Goal: Information Seeking & Learning: Learn about a topic

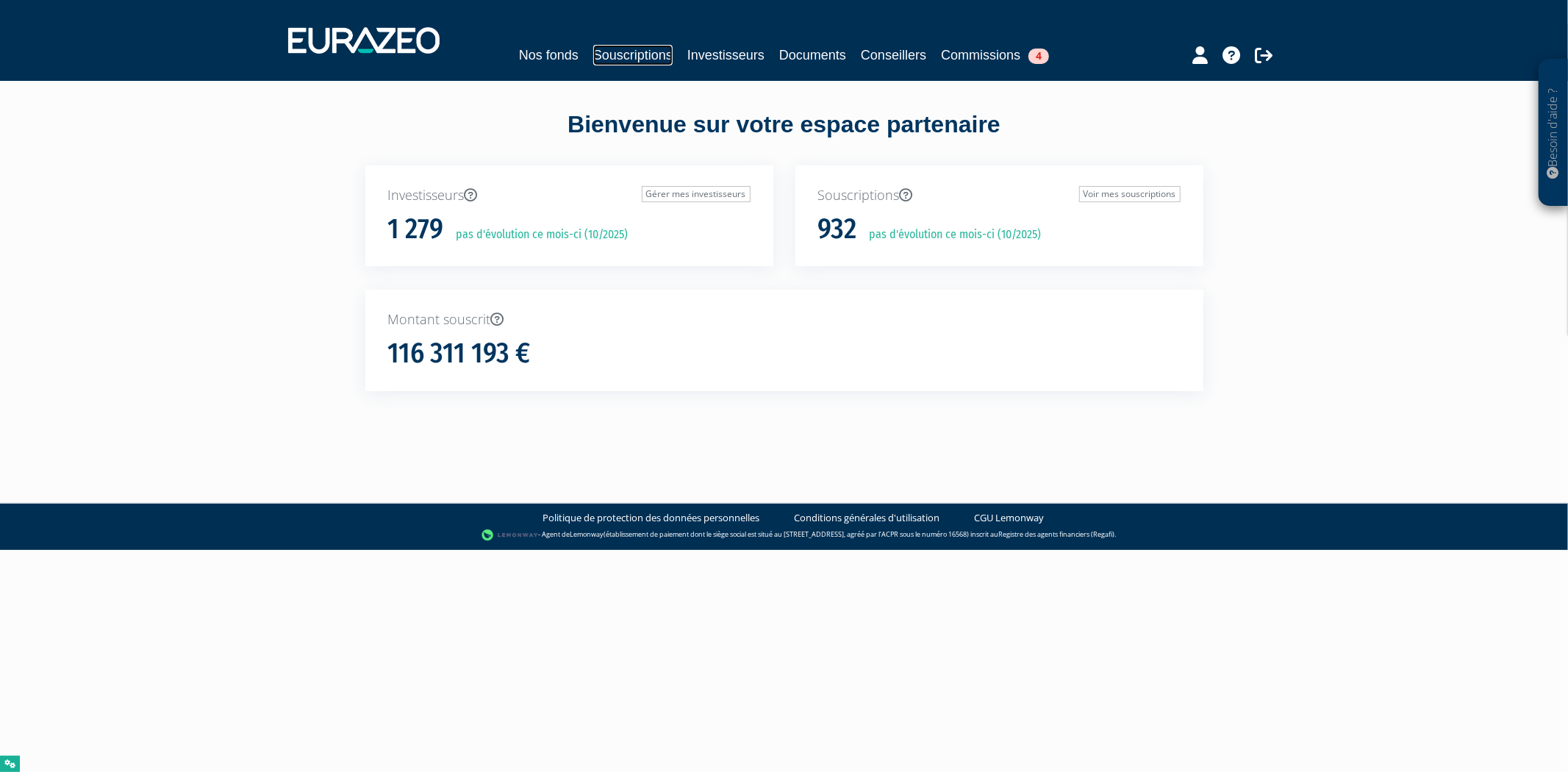
click at [664, 64] on link "Souscriptions" at bounding box center [633, 55] width 79 height 21
click at [650, 58] on link "Souscriptions" at bounding box center [633, 55] width 79 height 21
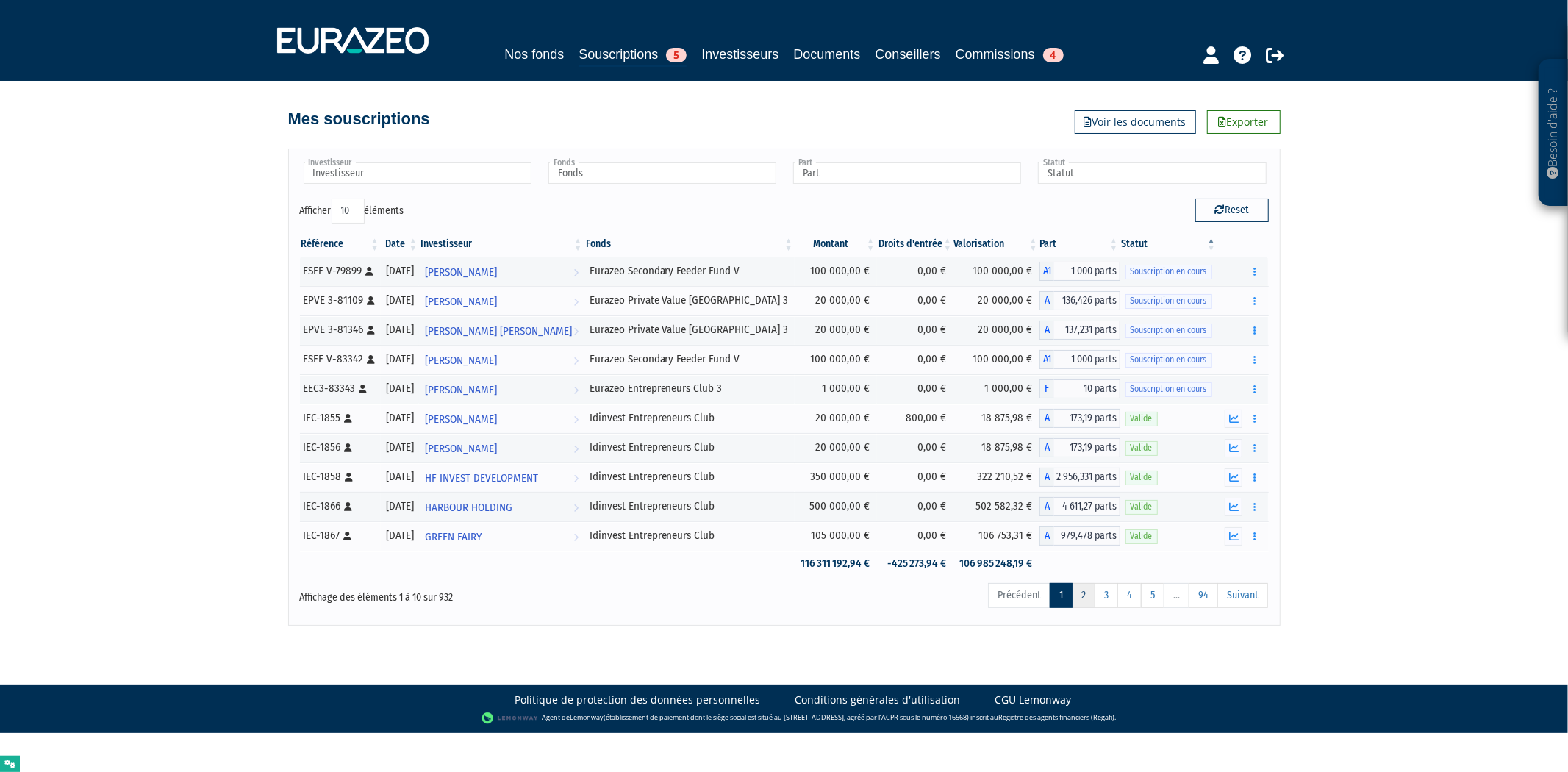
click at [1085, 594] on link "2" at bounding box center [1083, 595] width 23 height 25
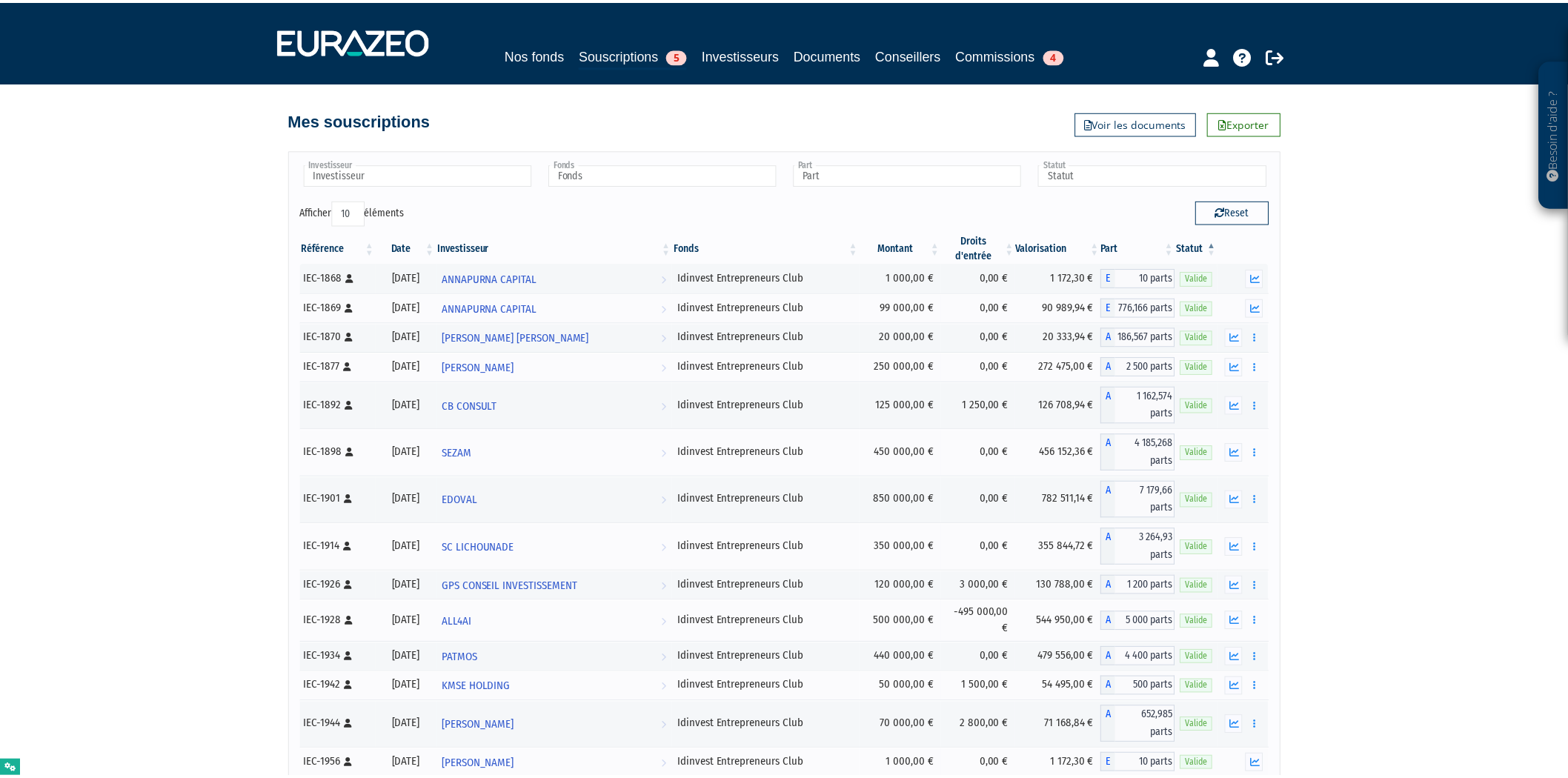
scroll to position [27973, 0]
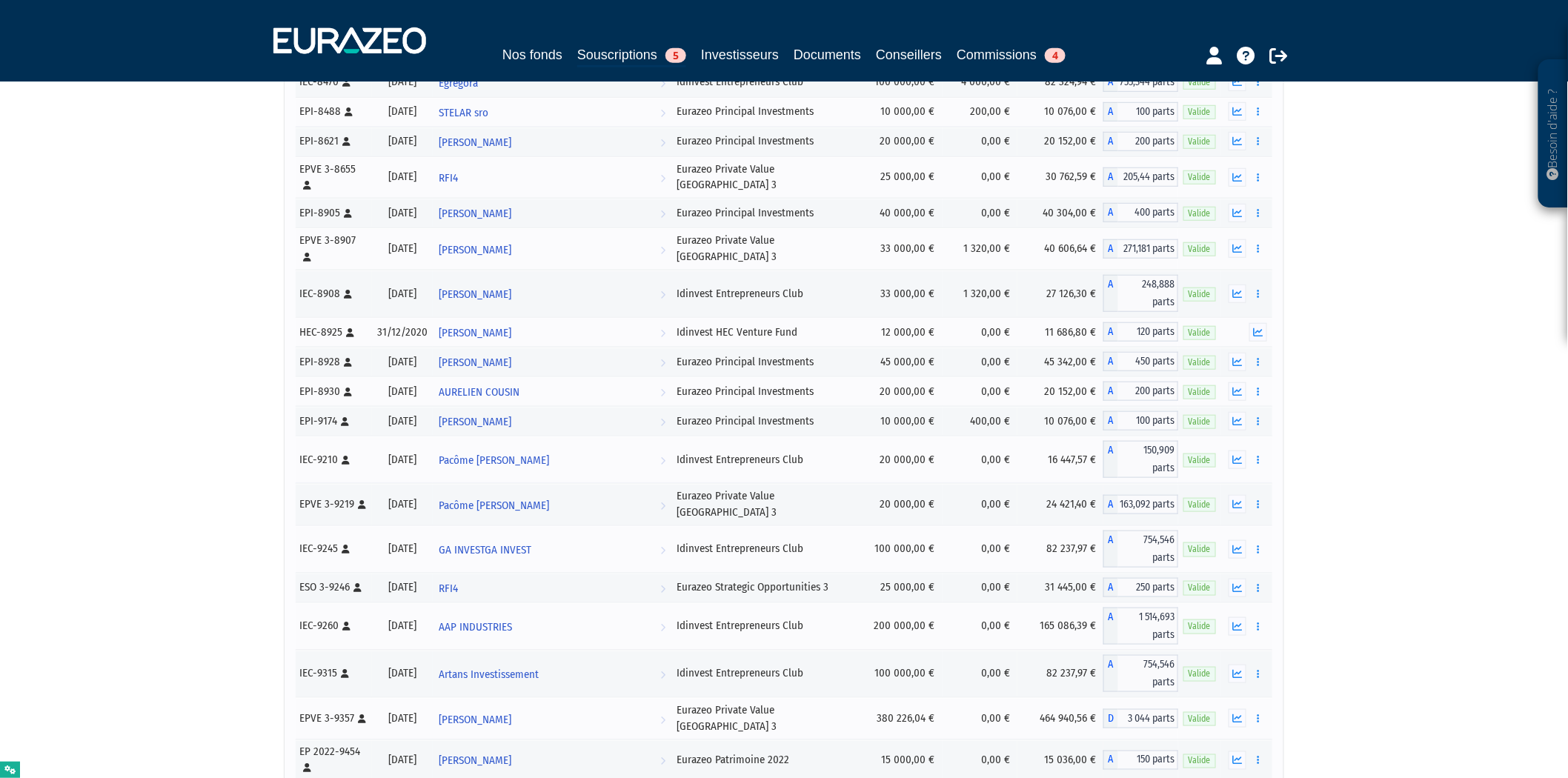
scroll to position [21615, 0]
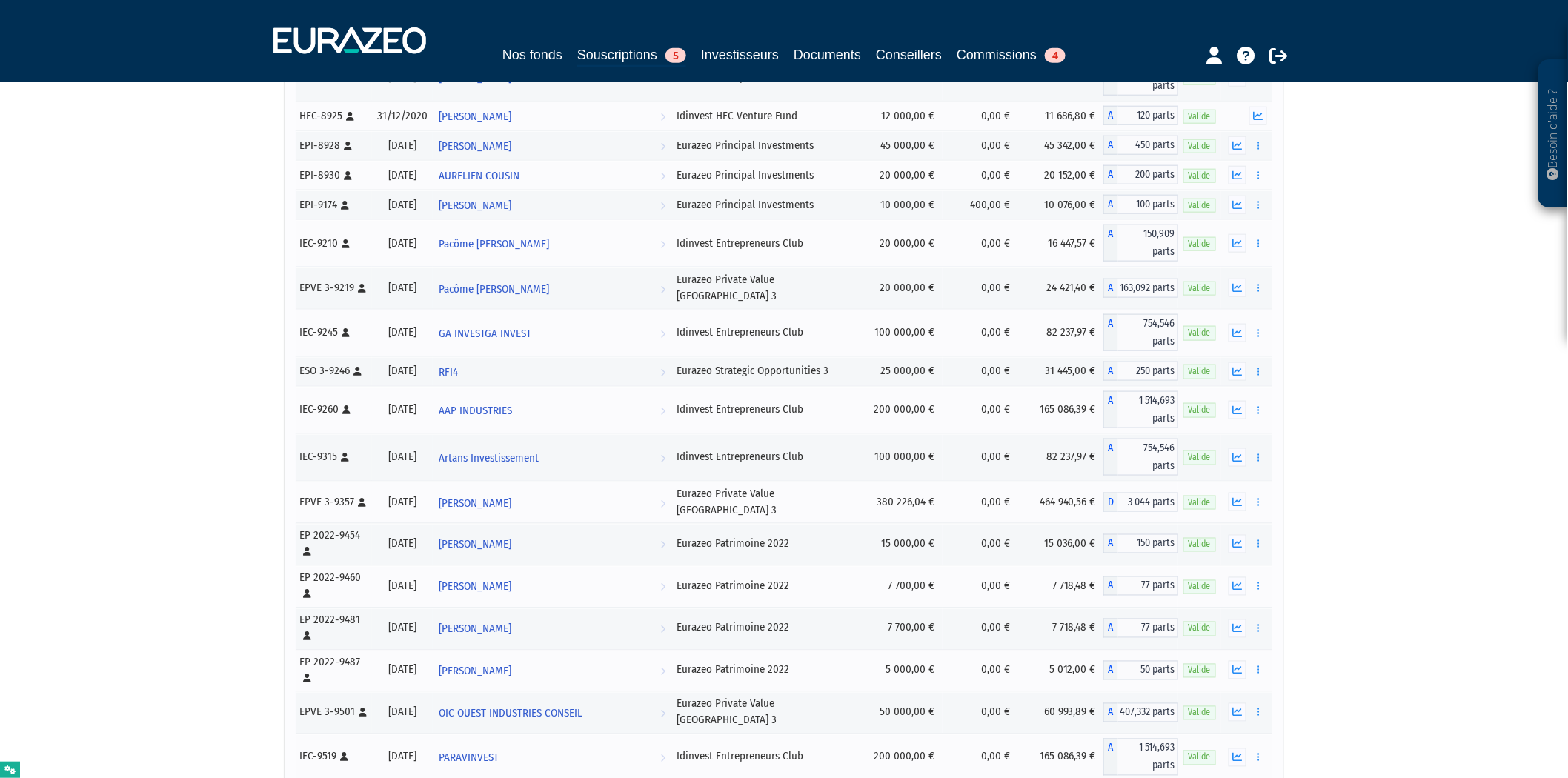
scroll to position [21945, 0]
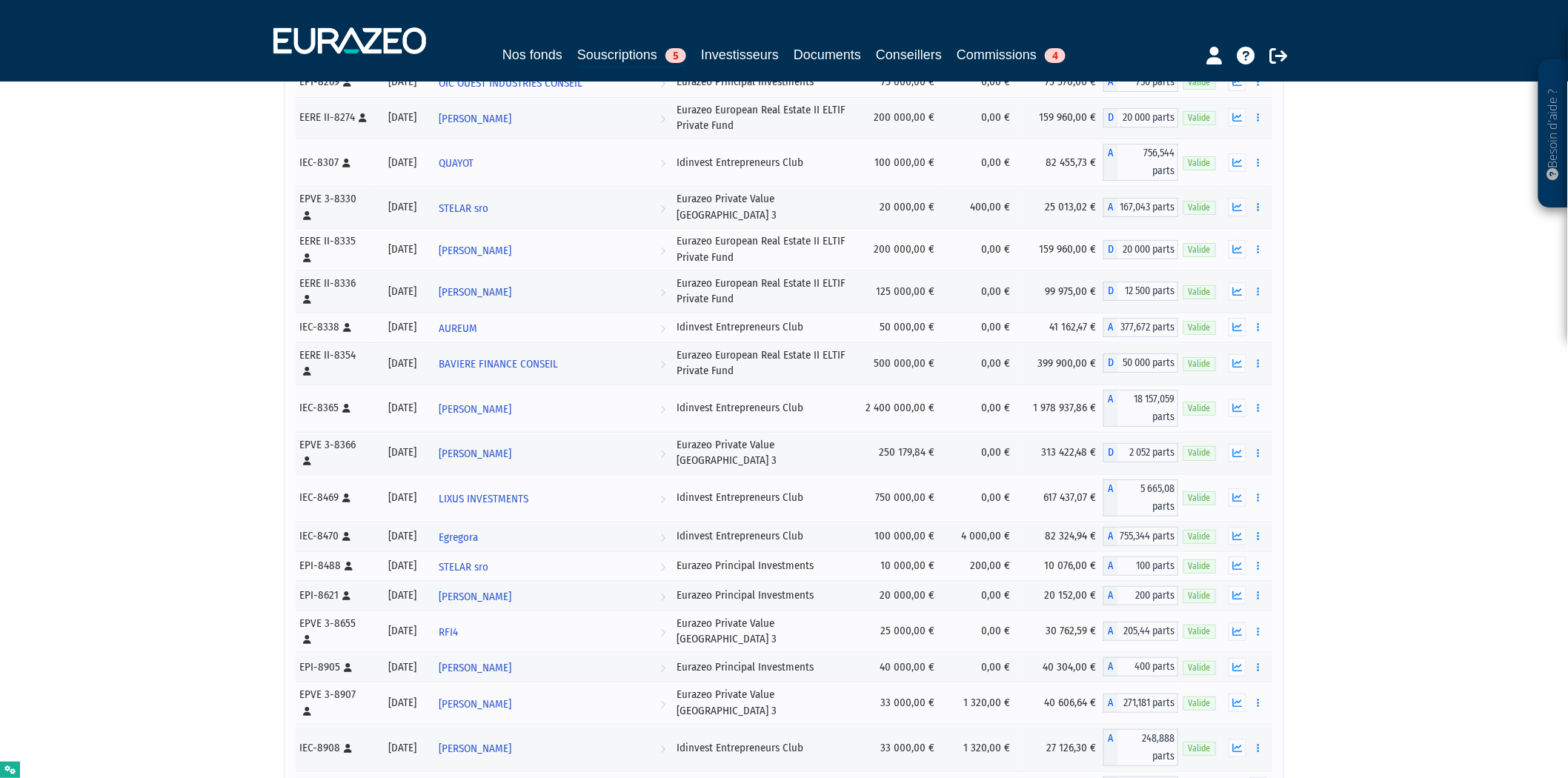
scroll to position [21219, 0]
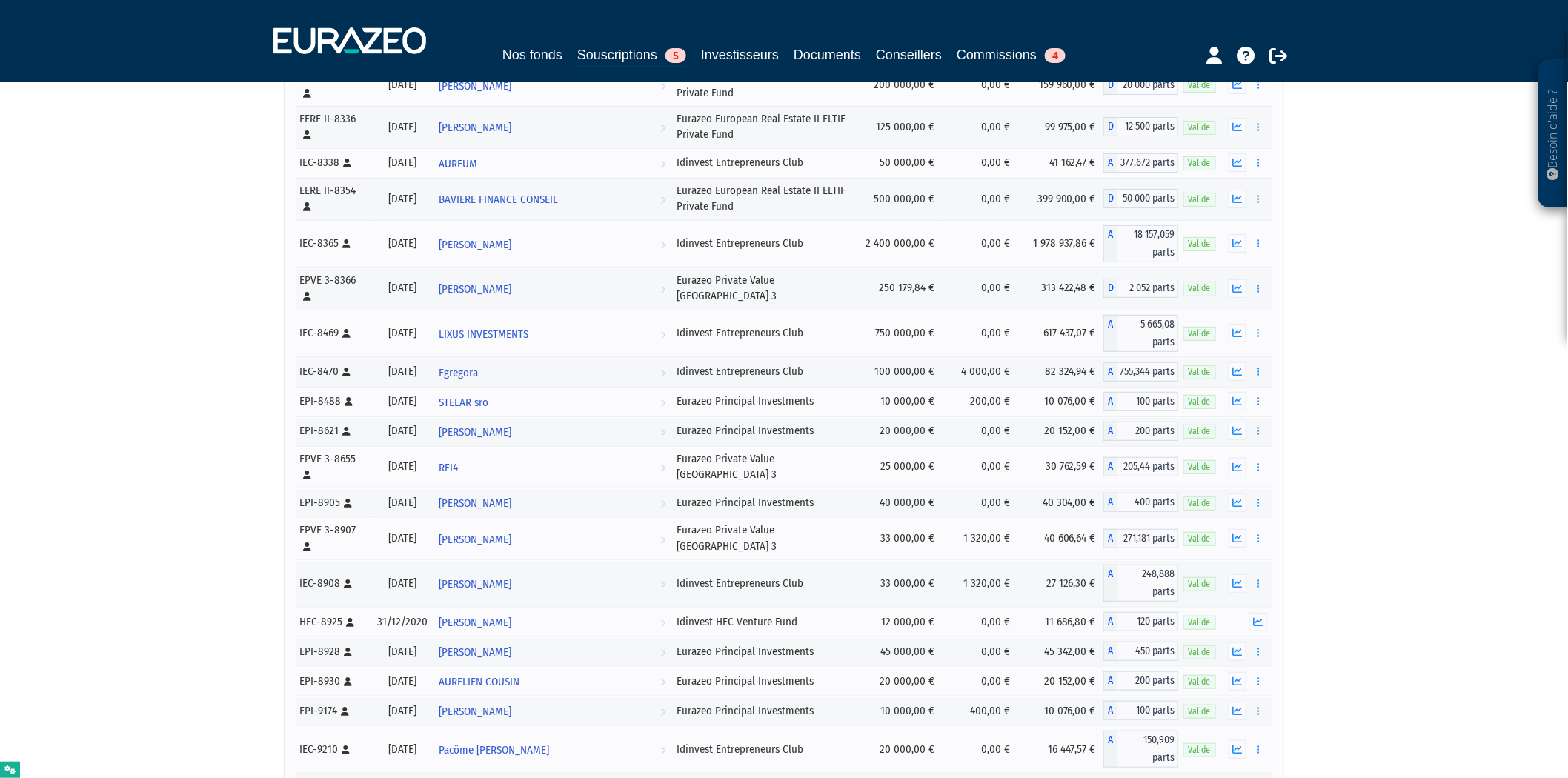
scroll to position [21549, 0]
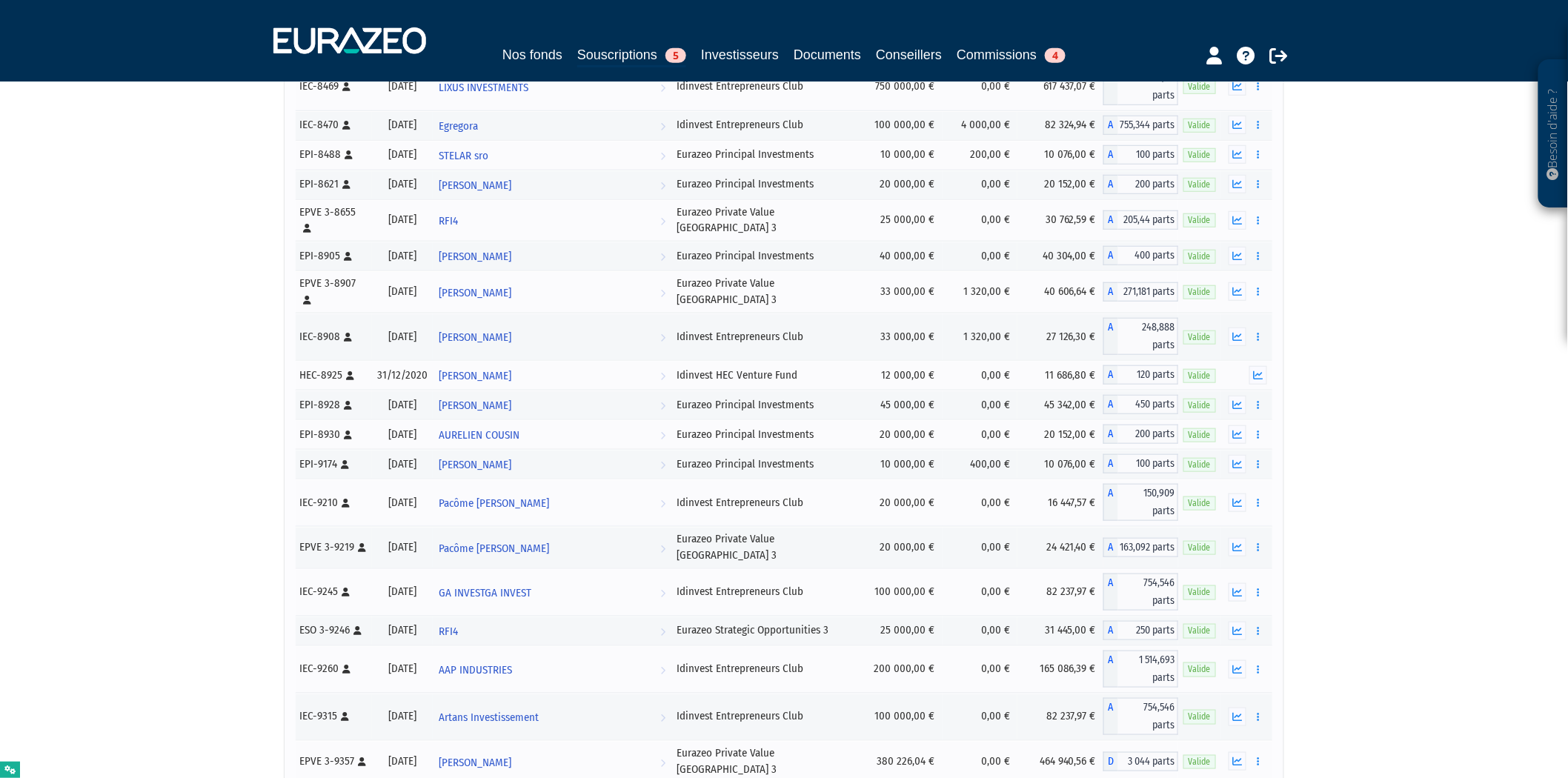
copy div "10852"
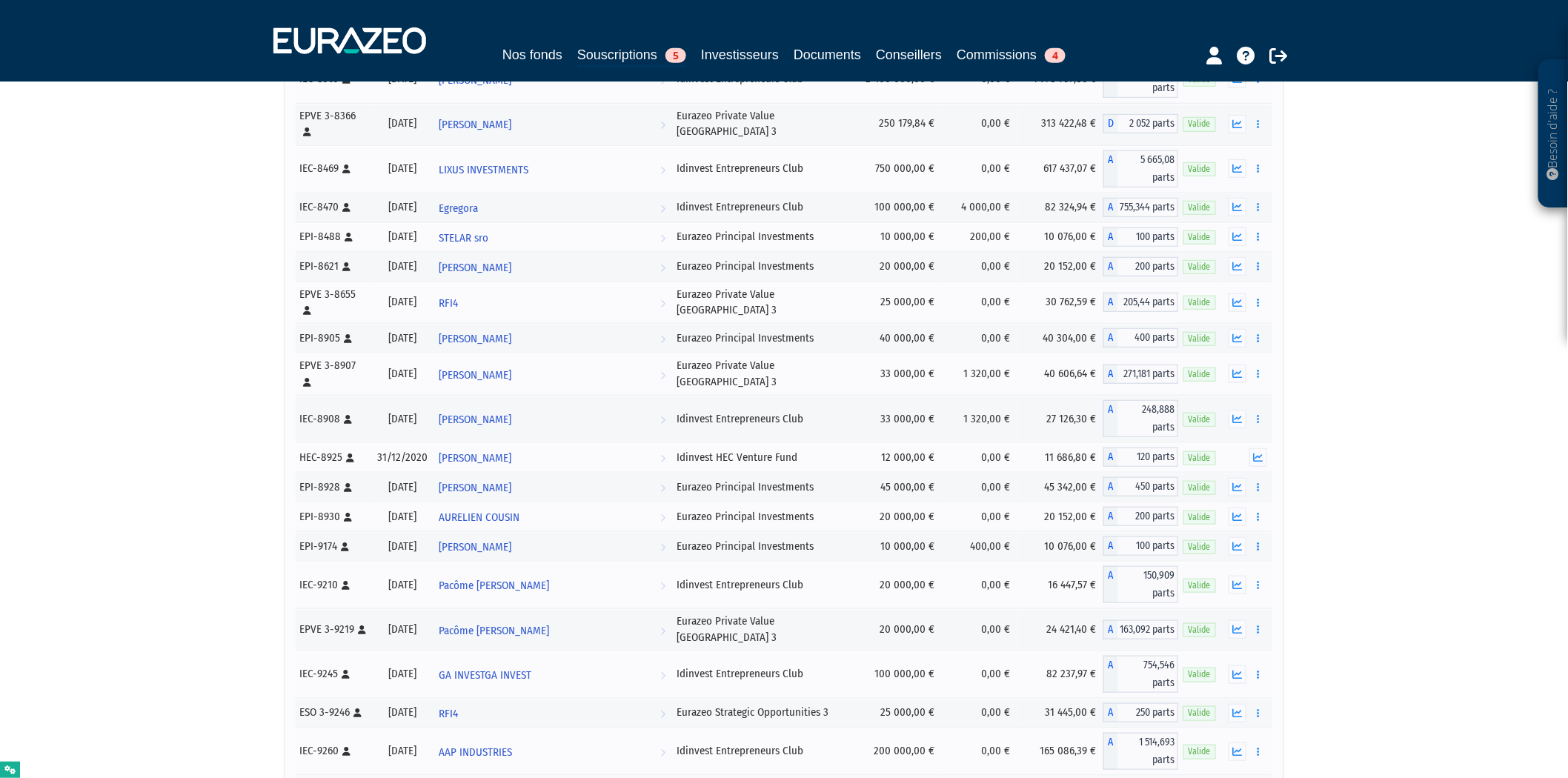
scroll to position [21549, 0]
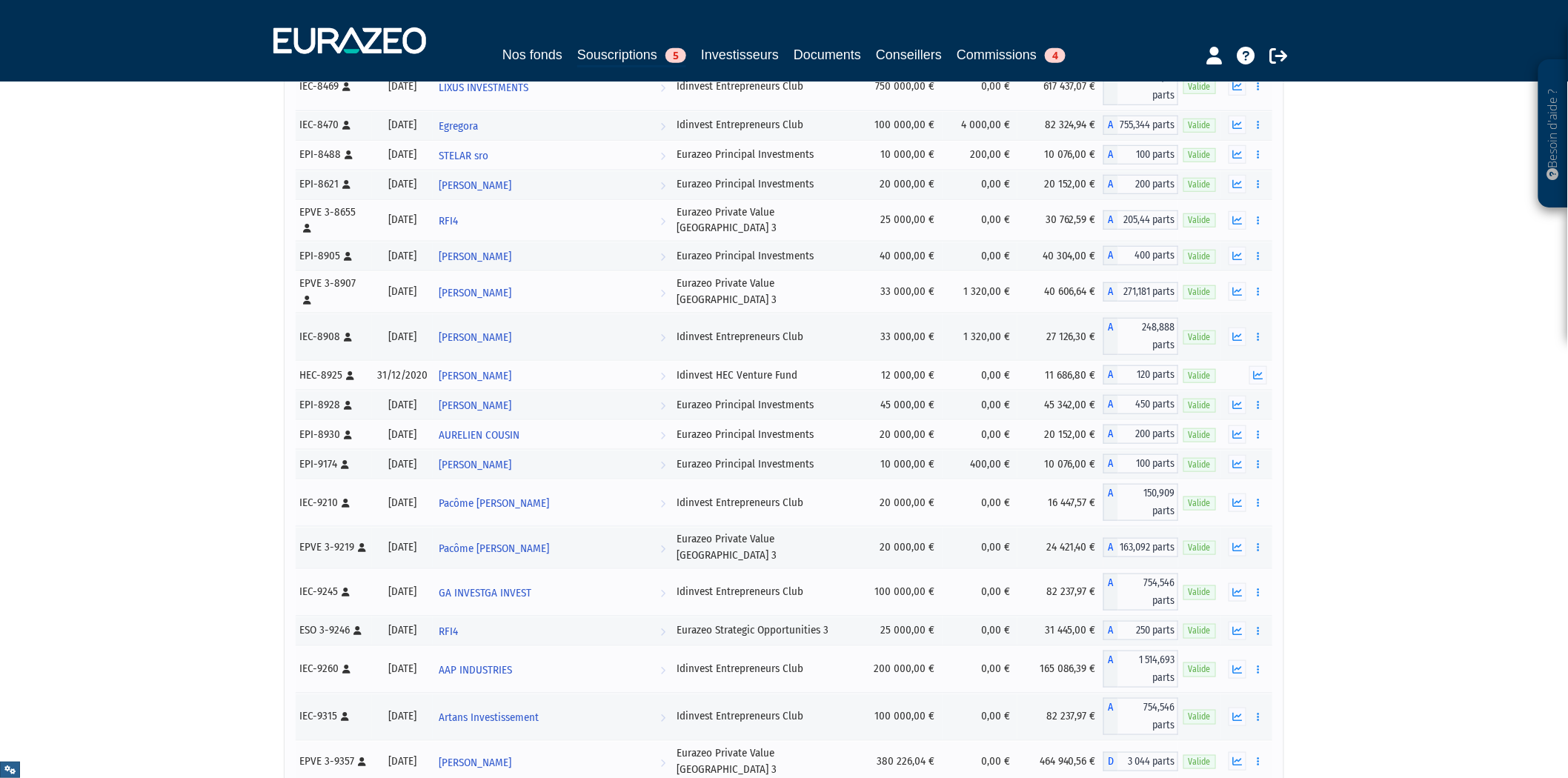
drag, startPoint x: 16, startPoint y: 758, endPoint x: 8, endPoint y: 768, distance: 12.8
click at [8, 772] on icon at bounding box center [10, 769] width 11 height 9
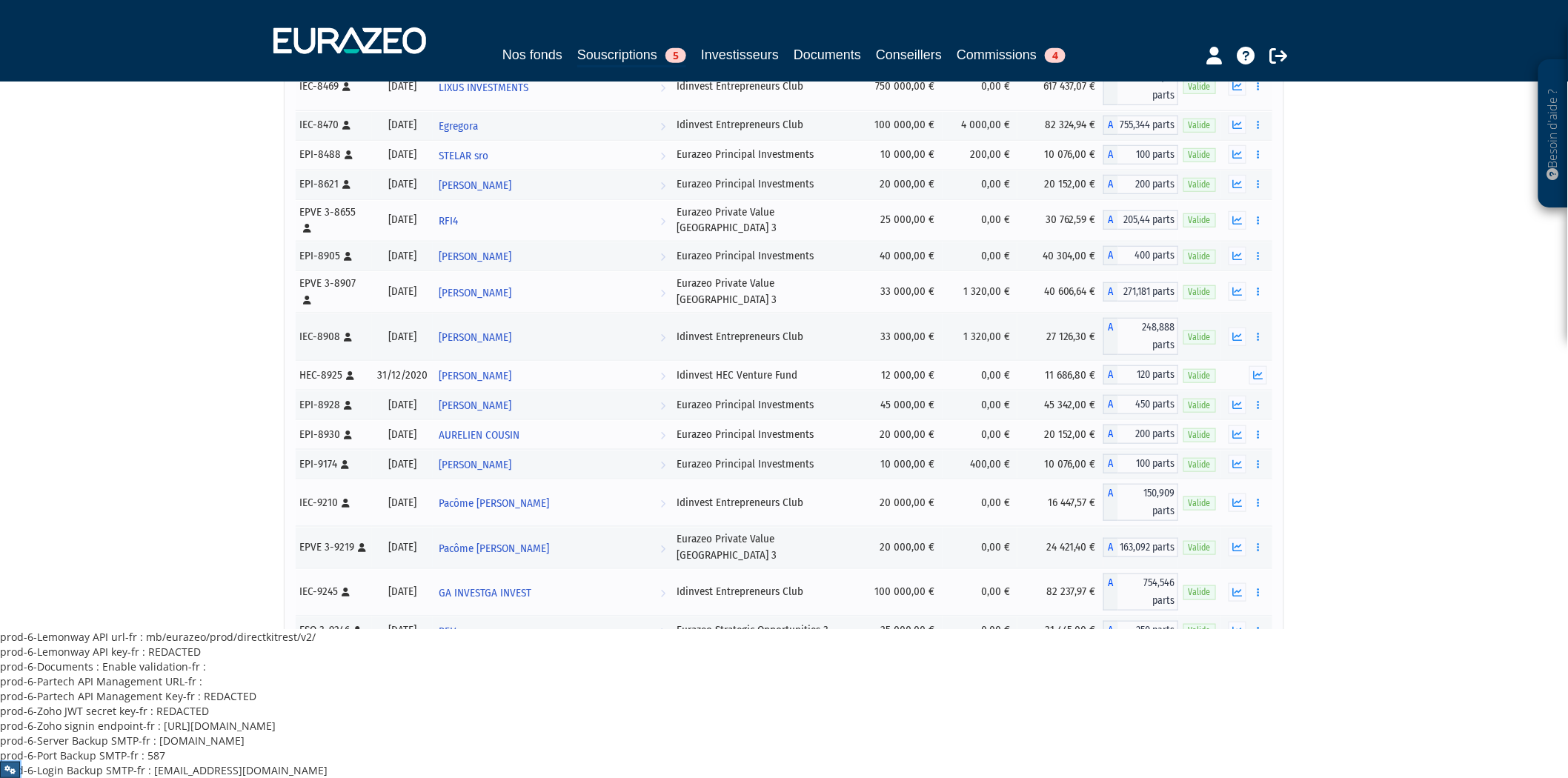
scroll to position [82, 0]
drag, startPoint x: 79, startPoint y: 237, endPoint x: 32, endPoint y: 124, distance: 122.4
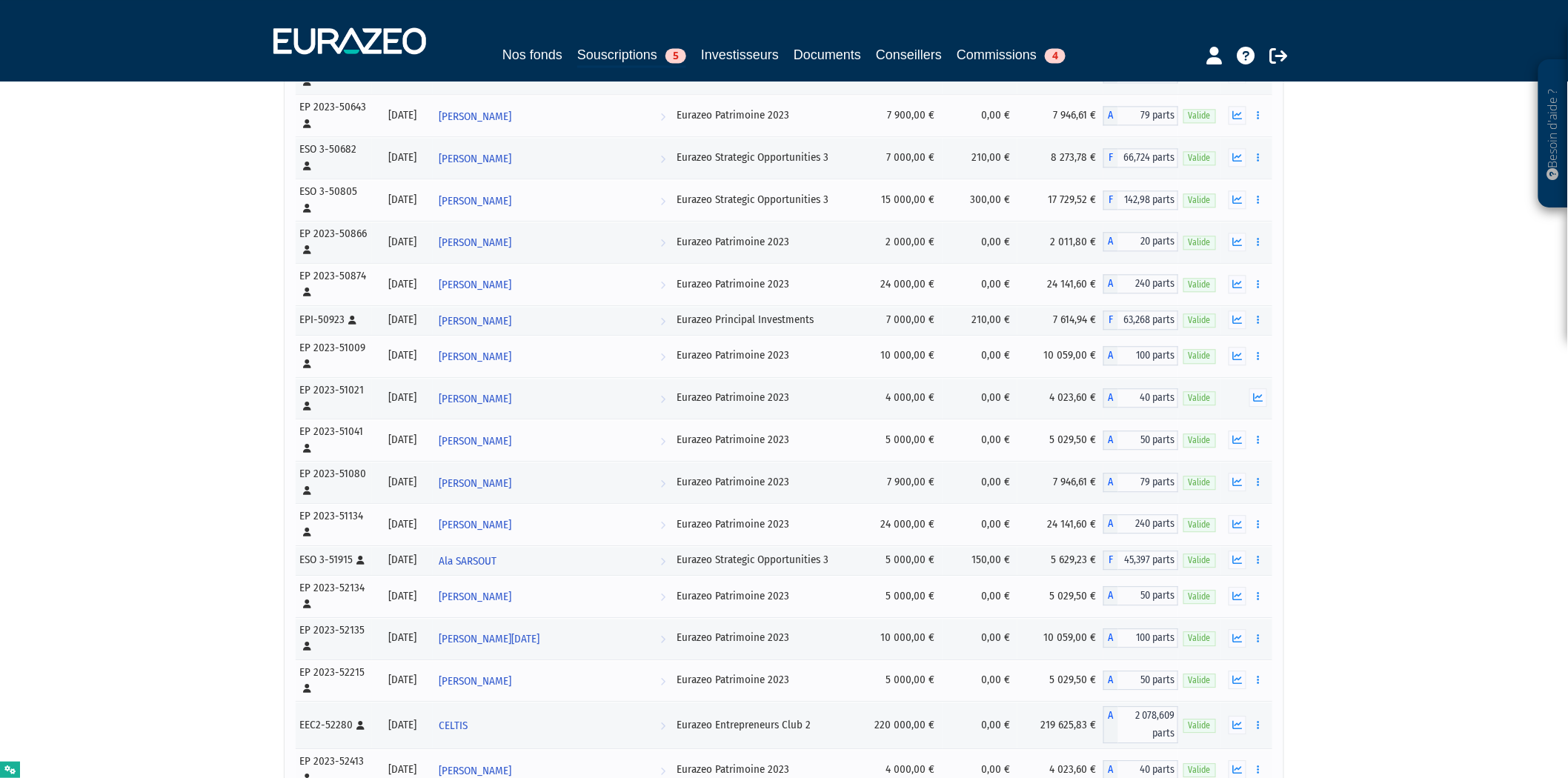
scroll to position [27490, 0]
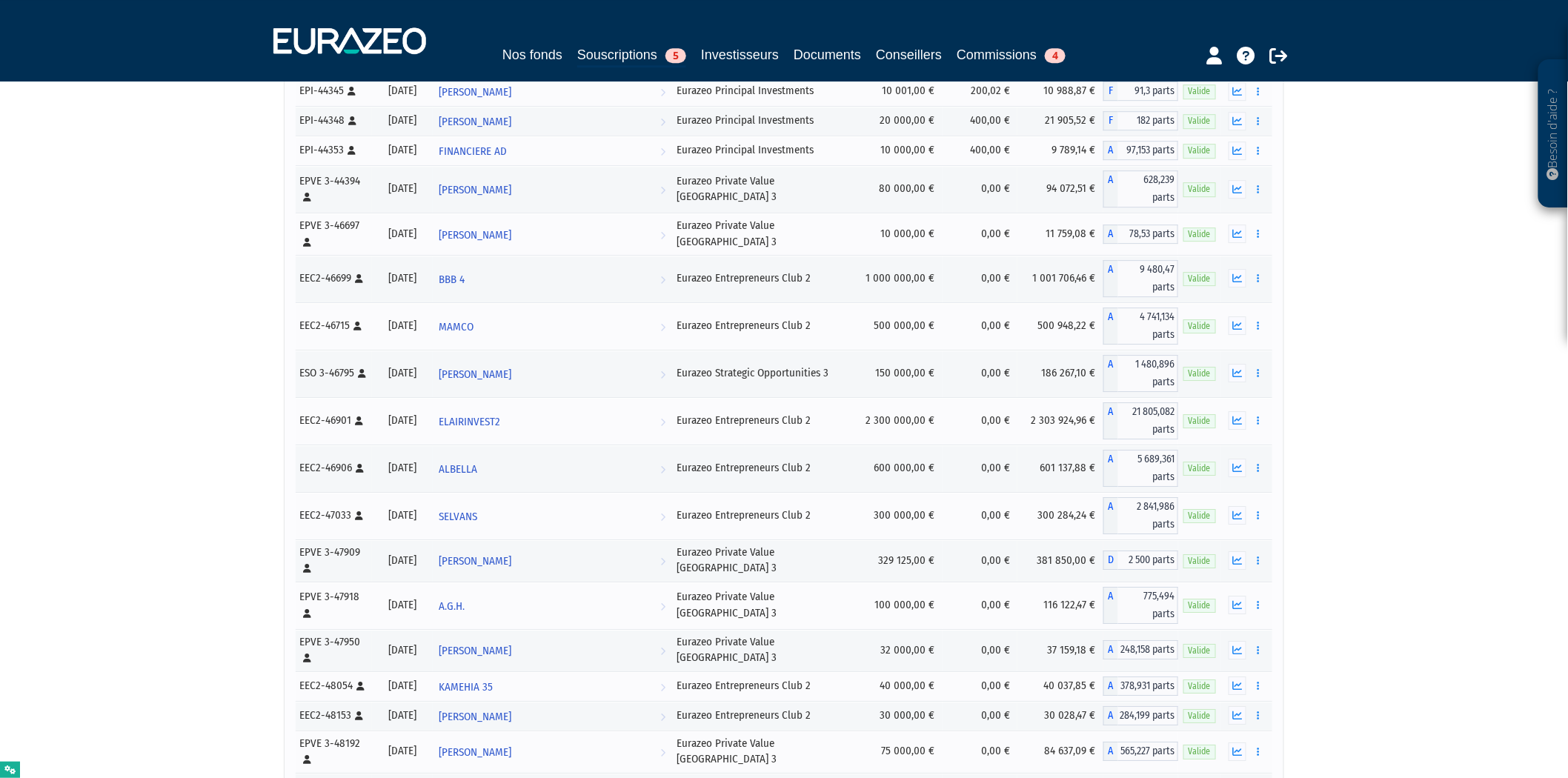
scroll to position [25514, 0]
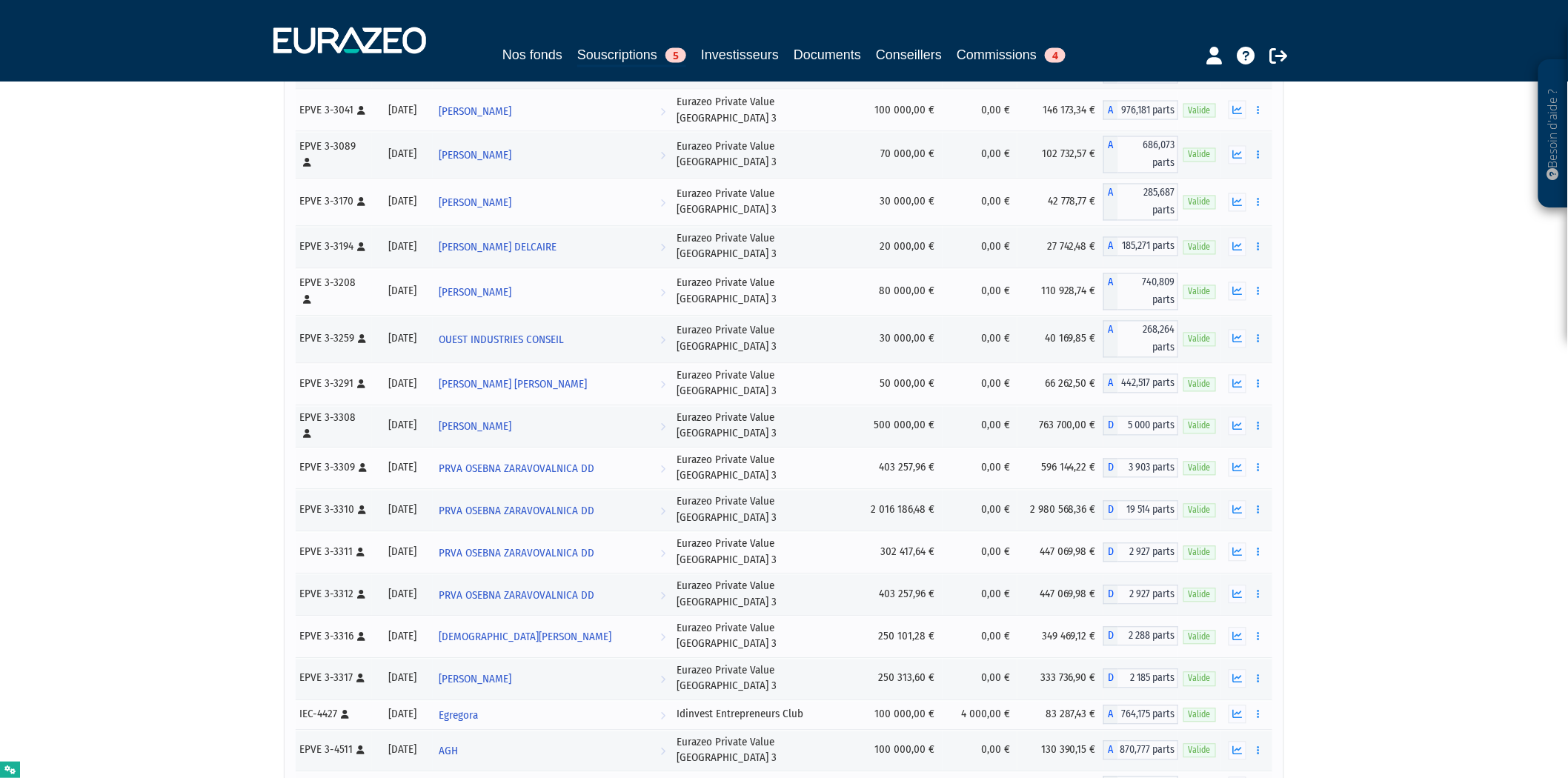
scroll to position [0, 0]
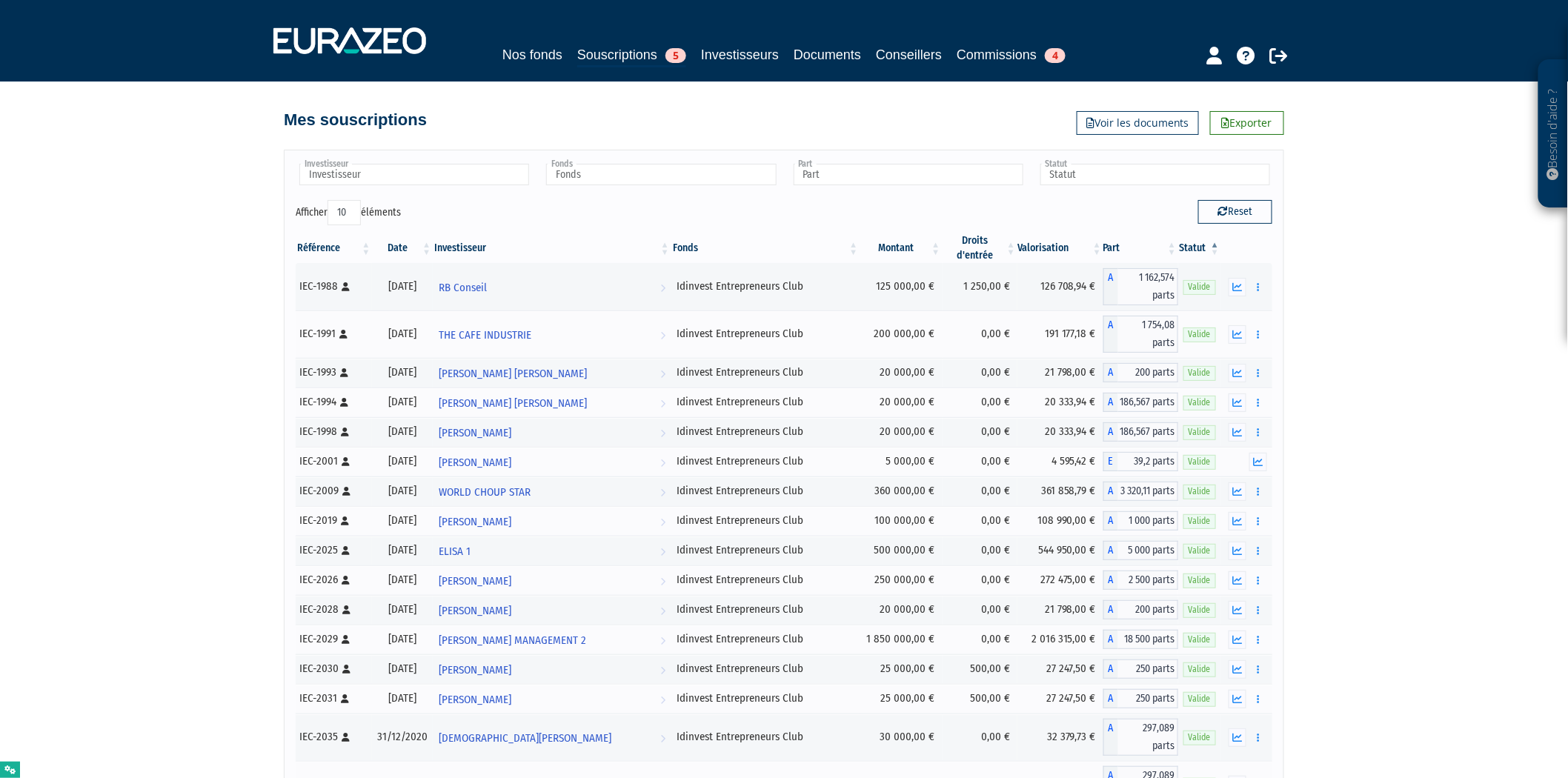
click at [686, 183] on input "Fonds" at bounding box center [661, 174] width 229 height 22
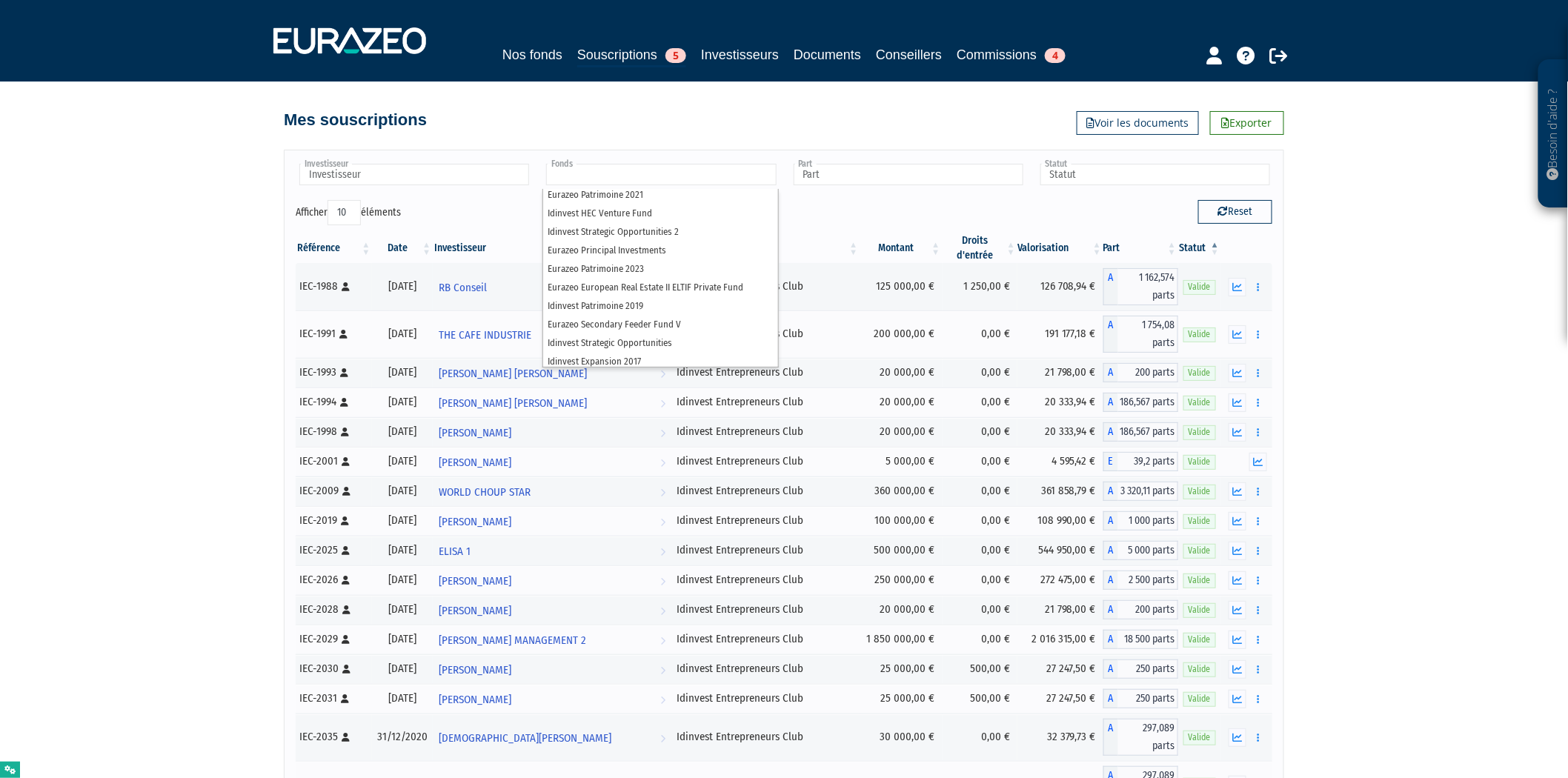
scroll to position [42, 0]
click at [689, 338] on li "Idinvest Strategic Opportunities" at bounding box center [661, 341] width 235 height 18
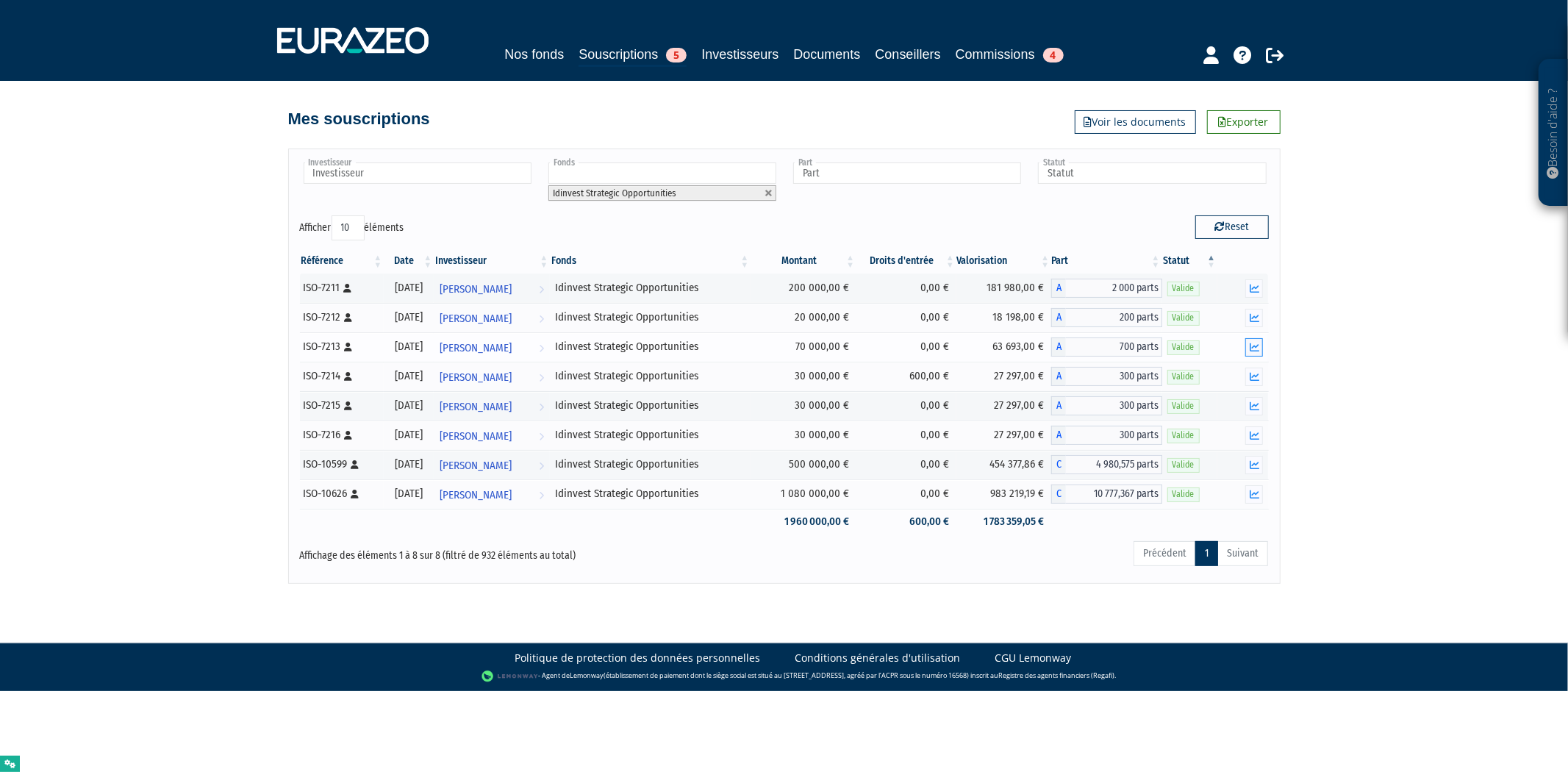
click at [1254, 350] on icon "button" at bounding box center [1254, 347] width 9 height 9
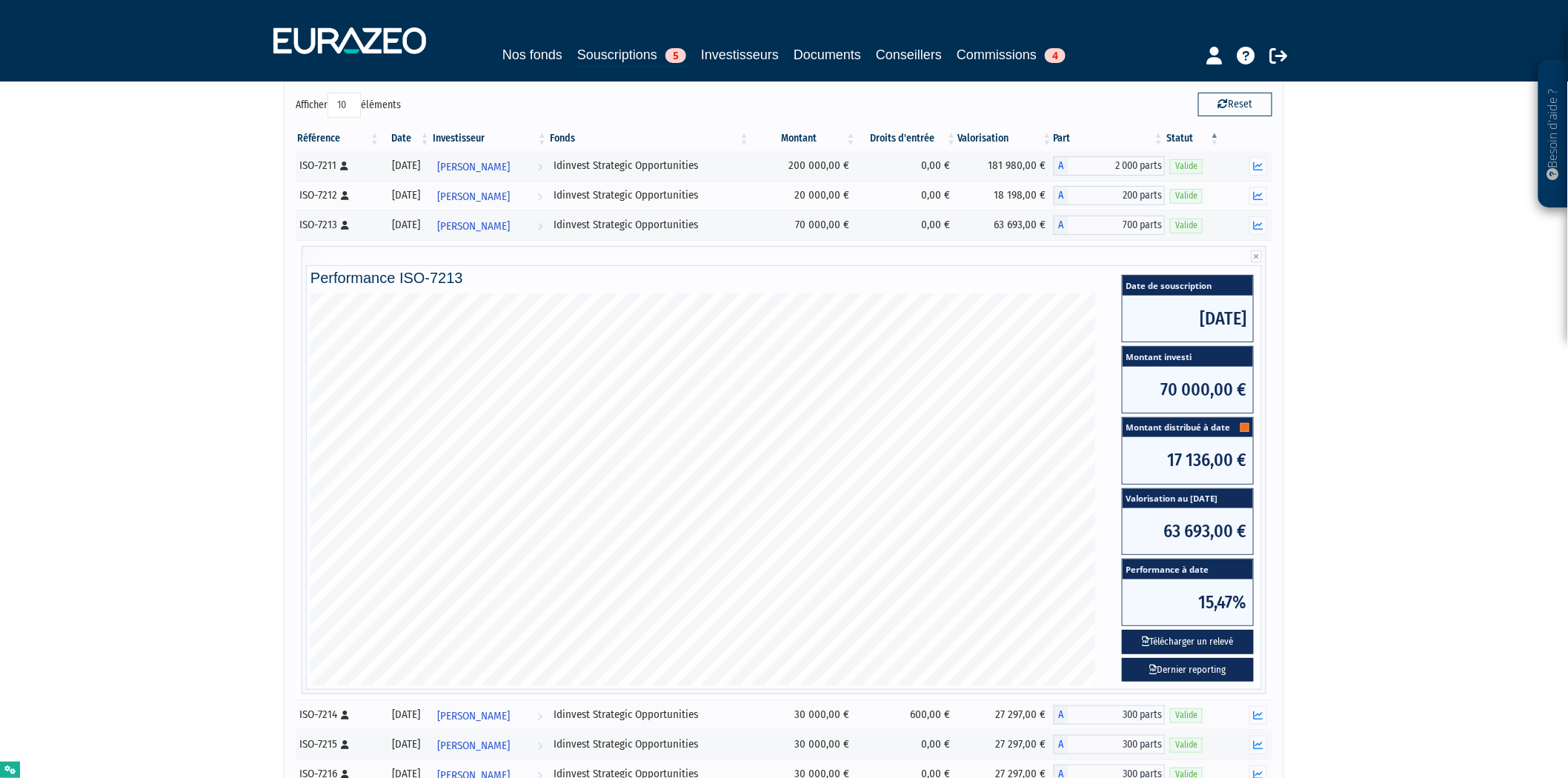
scroll to position [164, 0]
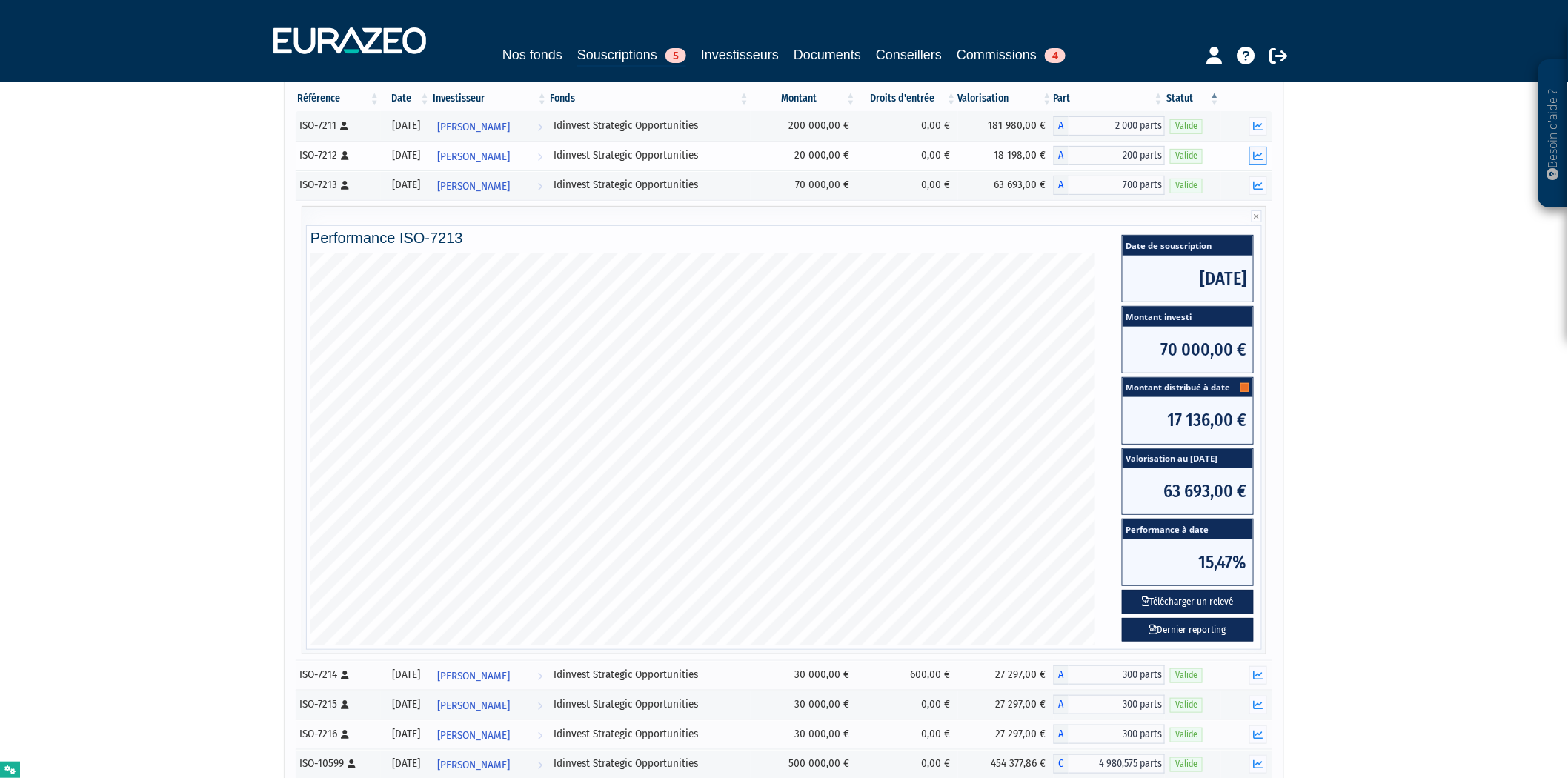
click at [1265, 156] on button "button" at bounding box center [1258, 156] width 18 height 18
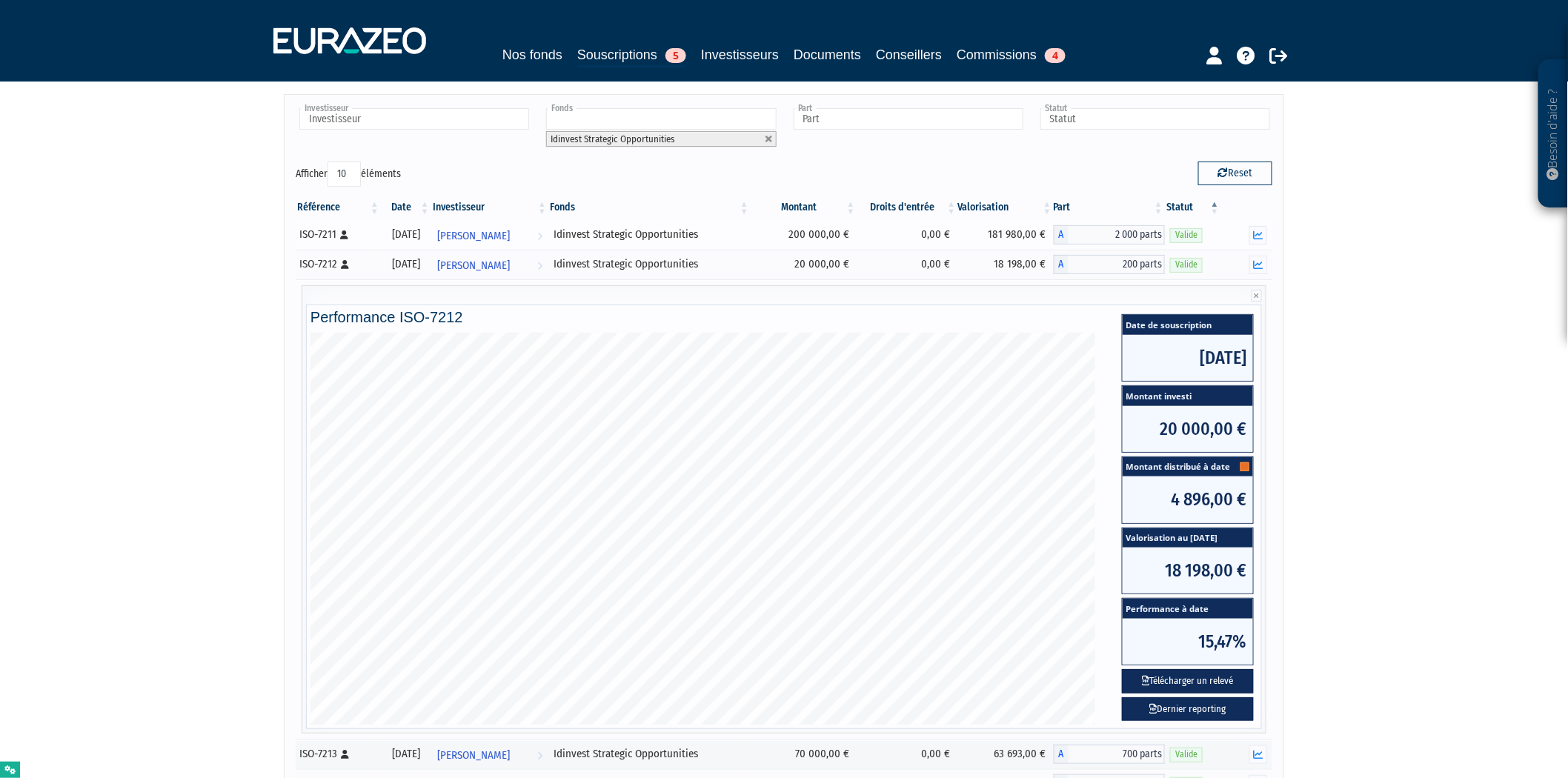
scroll to position [82, 0]
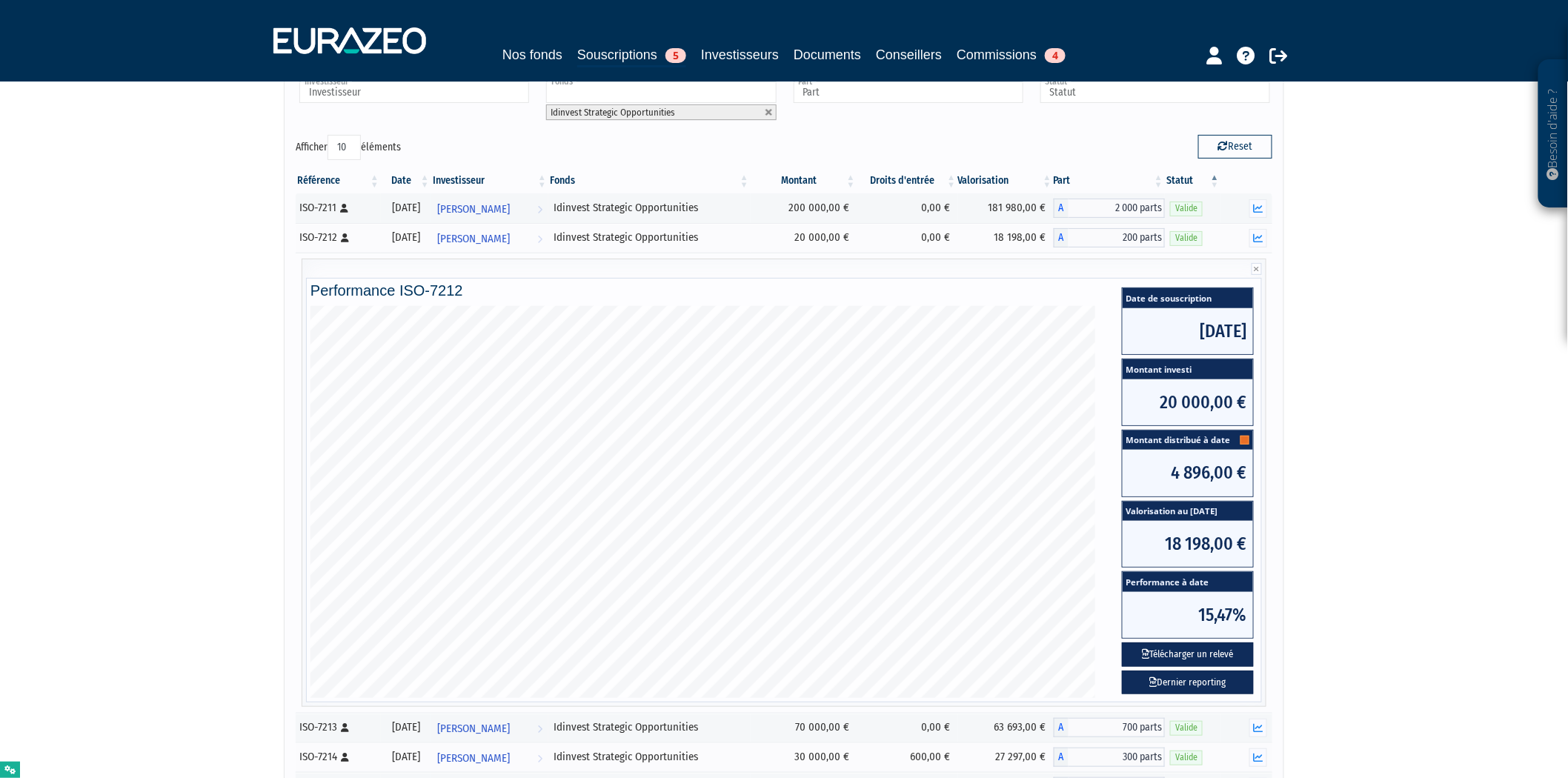
click at [201, 80] on nav "Nos fonds Souscriptions 5 Investisseurs Documents Conseillers Commissions 4" at bounding box center [784, 41] width 1568 height 81
